Goal: Task Accomplishment & Management: Manage account settings

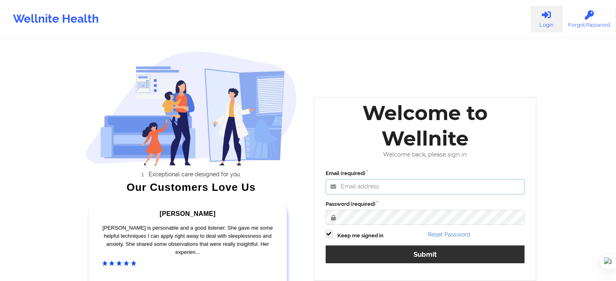
type input "[EMAIL_ADDRESS][DOMAIN_NAME]"
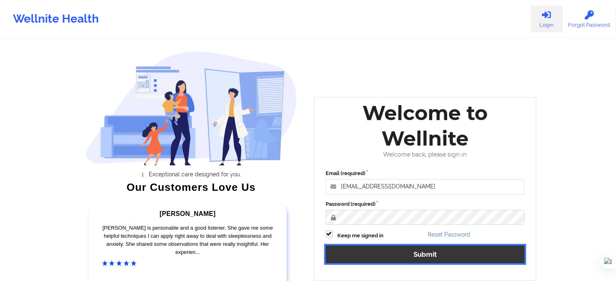
click at [460, 256] on button "Submit" at bounding box center [424, 254] width 199 height 17
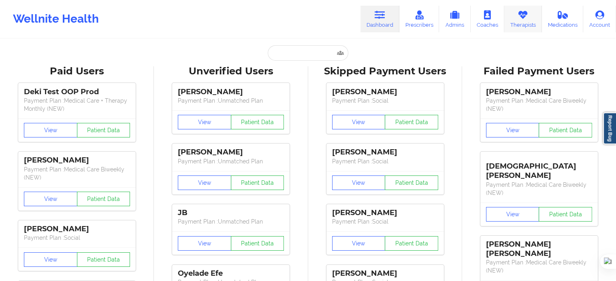
click at [531, 19] on link "Therapists" at bounding box center [523, 19] width 38 height 27
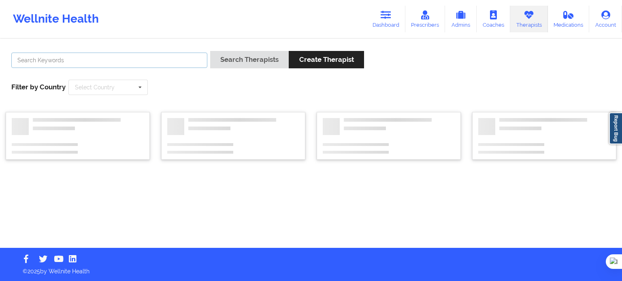
click at [195, 61] on input "text" at bounding box center [109, 60] width 196 height 15
click at [210, 51] on button "Search Therapists" at bounding box center [249, 59] width 79 height 17
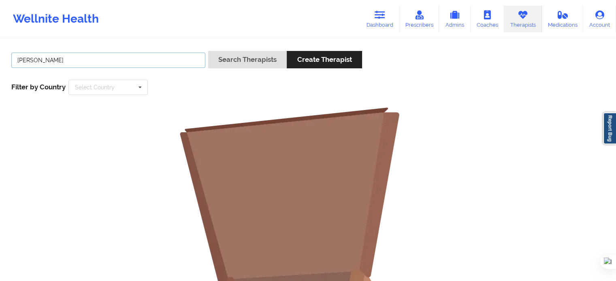
click at [87, 64] on input "[PERSON_NAME]" at bounding box center [108, 60] width 194 height 15
drag, startPoint x: 31, startPoint y: 59, endPoint x: 98, endPoint y: 68, distance: 67.7
click at [98, 68] on input "[PERSON_NAME]" at bounding box center [108, 60] width 194 height 15
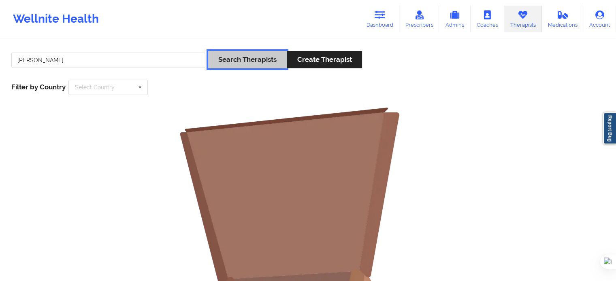
click at [225, 66] on button "Search Therapists" at bounding box center [247, 59] width 79 height 17
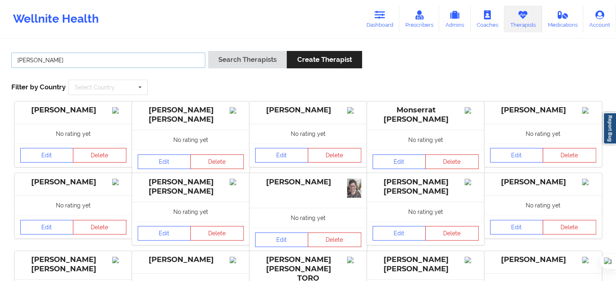
drag, startPoint x: 106, startPoint y: 59, endPoint x: 83, endPoint y: 58, distance: 23.9
click at [85, 61] on input "[PERSON_NAME]" at bounding box center [108, 60] width 194 height 15
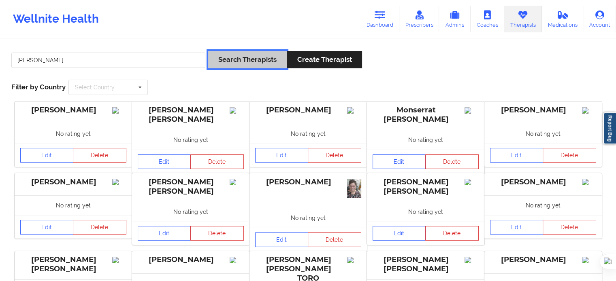
click at [240, 67] on button "Search Therapists" at bounding box center [247, 59] width 79 height 17
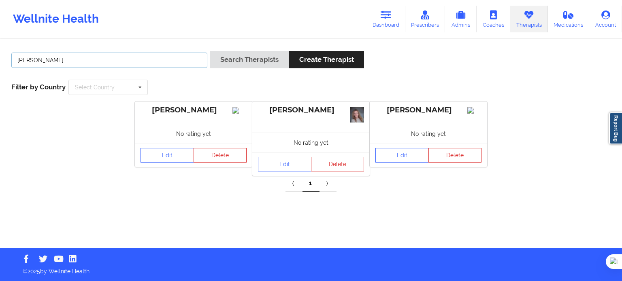
click at [181, 55] on input "[PERSON_NAME]" at bounding box center [109, 60] width 196 height 15
drag, startPoint x: 197, startPoint y: 54, endPoint x: 0, endPoint y: 58, distance: 197.2
click at [0, 58] on div "[PERSON_NAME] Search Therapists Create Therapist Filter by Country Select Count…" at bounding box center [311, 144] width 622 height 208
paste input "[EMAIL_ADDRESS][PERSON_NAME][DOMAIN_NAME]"
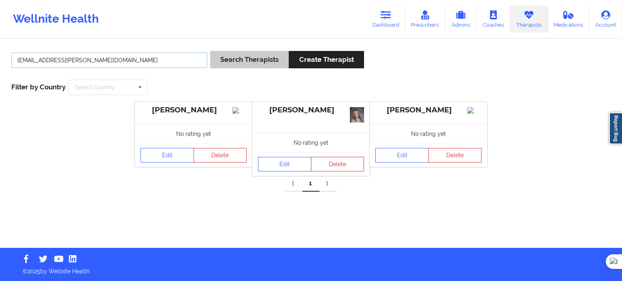
type input "[EMAIL_ADDRESS][PERSON_NAME][DOMAIN_NAME]"
click at [239, 60] on button "Search Therapists" at bounding box center [249, 59] width 79 height 17
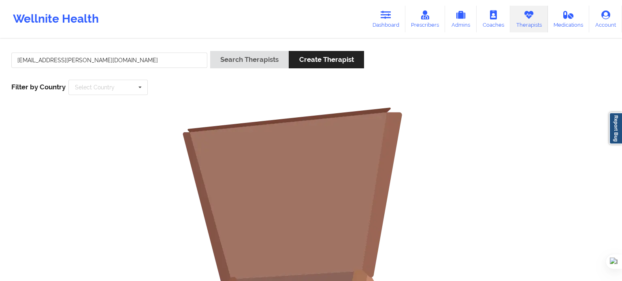
drag, startPoint x: 392, startPoint y: 21, endPoint x: 359, endPoint y: 26, distance: 32.7
click at [392, 21] on link "Dashboard" at bounding box center [385, 19] width 39 height 27
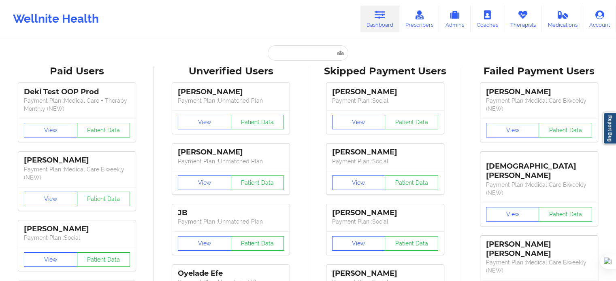
click at [282, 65] on div "Unverified Users" at bounding box center [230, 71] width 142 height 13
click at [287, 53] on input "text" at bounding box center [308, 52] width 80 height 15
paste input "[EMAIL_ADDRESS][PERSON_NAME][DOMAIN_NAME]"
type input "[EMAIL_ADDRESS][PERSON_NAME][DOMAIN_NAME]"
click at [518, 18] on icon at bounding box center [522, 15] width 11 height 9
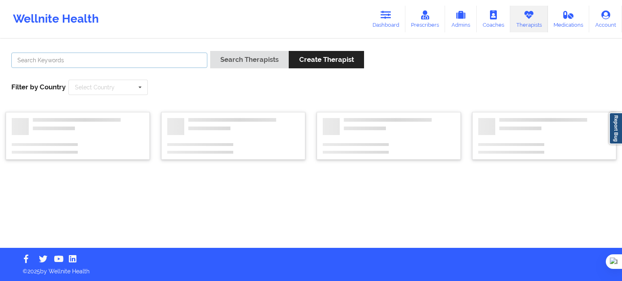
drag, startPoint x: 123, startPoint y: 63, endPoint x: 77, endPoint y: 45, distance: 50.0
click at [123, 63] on input "text" at bounding box center [109, 60] width 196 height 15
click at [129, 57] on input "text" at bounding box center [109, 60] width 196 height 15
type input "[PERSON_NAME]"
click at [210, 51] on button "Search Therapists" at bounding box center [249, 59] width 79 height 17
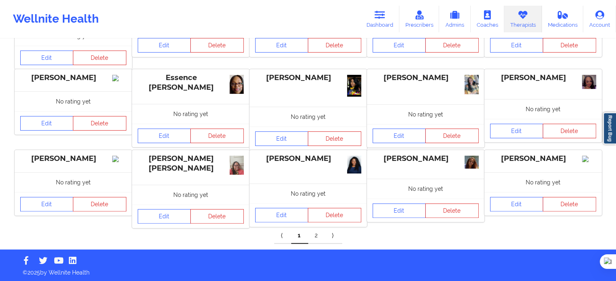
scroll to position [189, 0]
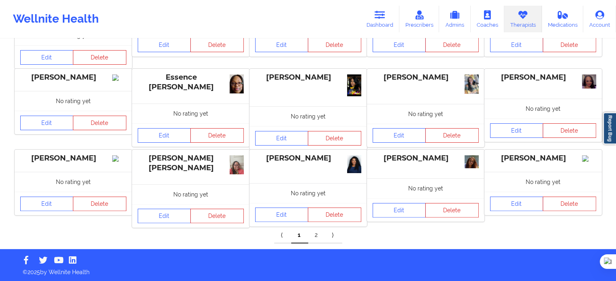
click at [315, 234] on link "2" at bounding box center [316, 235] width 17 height 16
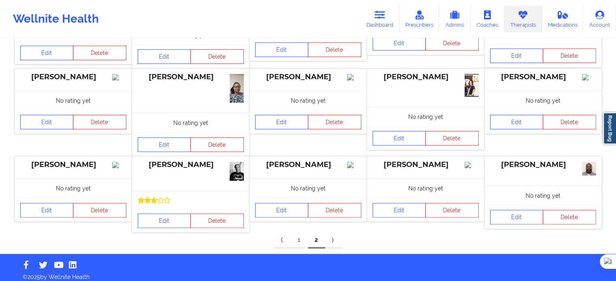
scroll to position [201, 0]
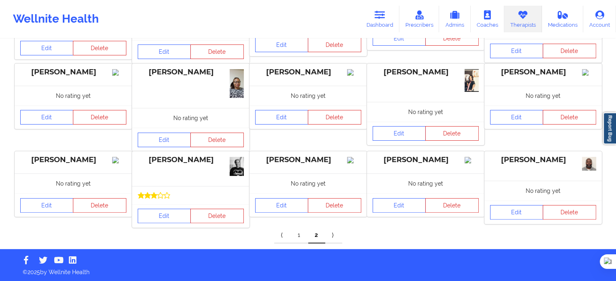
click at [299, 231] on link "1" at bounding box center [299, 235] width 17 height 16
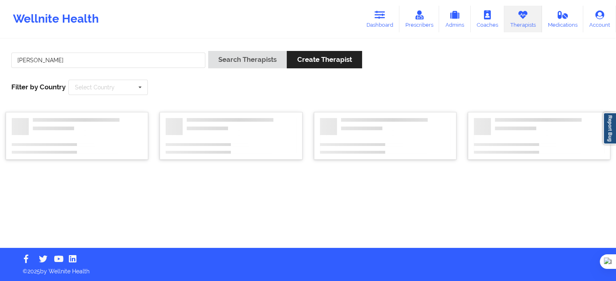
scroll to position [0, 0]
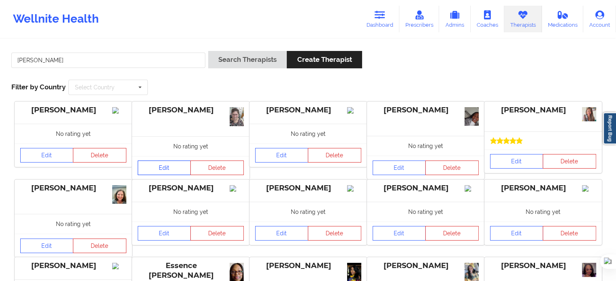
click at [183, 168] on link "Edit" at bounding box center [164, 168] width 53 height 15
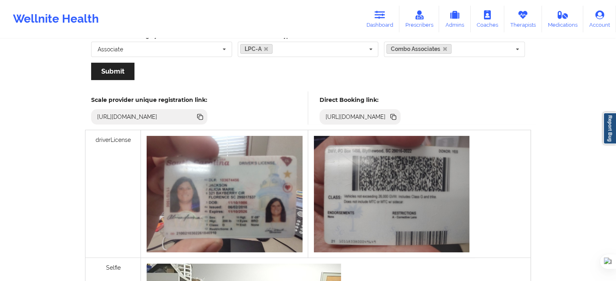
scroll to position [202, 0]
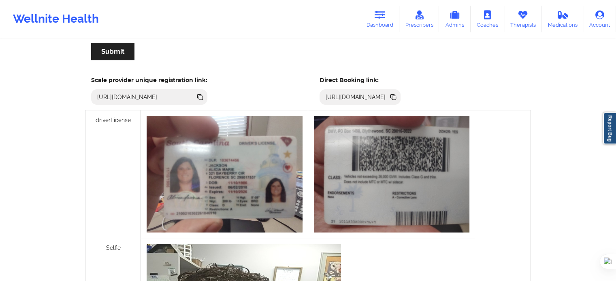
click at [203, 96] on icon at bounding box center [201, 98] width 4 height 4
click at [259, 208] on img at bounding box center [224, 174] width 155 height 117
